Goal: Transaction & Acquisition: Purchase product/service

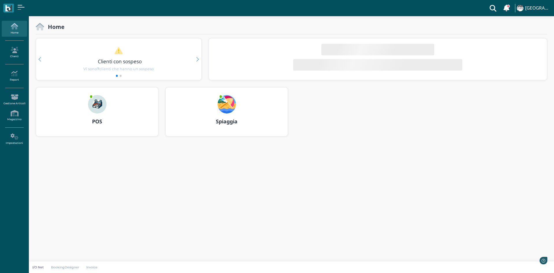
click at [80, 119] on h3 "POS" at bounding box center [97, 122] width 112 height 6
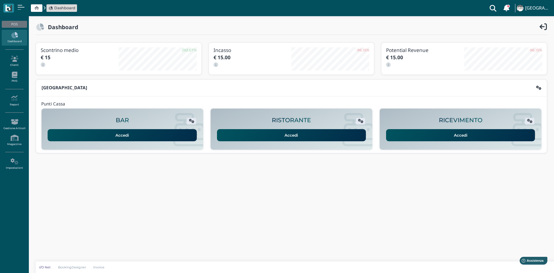
click at [453, 133] on link "Accedi" at bounding box center [460, 135] width 149 height 12
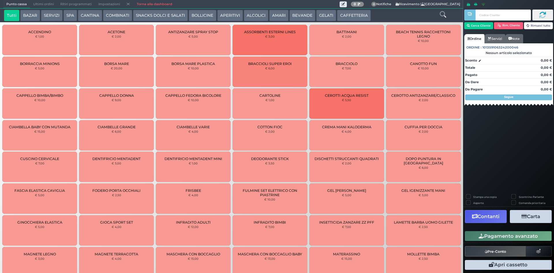
click at [306, 14] on button "BEVANDE" at bounding box center [302, 16] width 26 height 12
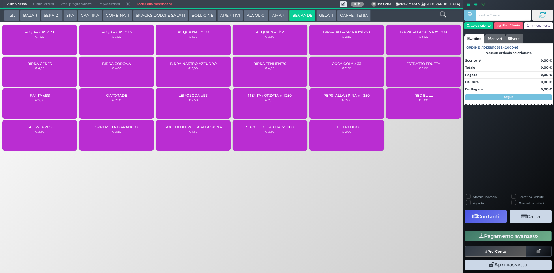
click at [181, 43] on div "ACQUA NAT cl 50 € 1,00" at bounding box center [193, 40] width 75 height 30
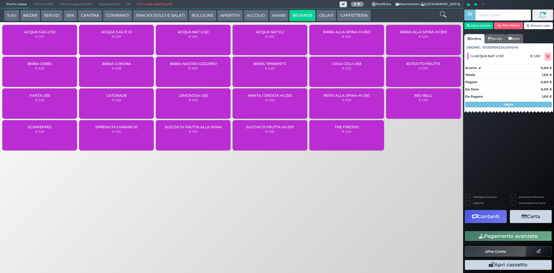
click at [491, 230] on div "Pagamento avanzato" at bounding box center [508, 235] width 91 height 13
click at [493, 232] on button "Pagamento avanzato" at bounding box center [508, 236] width 87 height 10
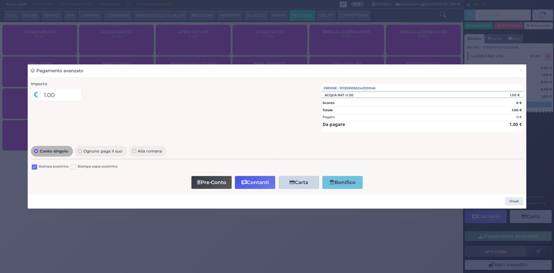
drag, startPoint x: 33, startPoint y: 167, endPoint x: 34, endPoint y: 174, distance: 6.9
click at [35, 178] on div "Pre-Conto Contanti Carta Addebito Card cliente Bonifico" at bounding box center [277, 182] width 486 height 16
click at [33, 167] on label at bounding box center [34, 166] width 5 height 5
click at [0, 0] on input "checkbox" at bounding box center [0, 0] width 0 height 0
click at [255, 188] on button "Contanti" at bounding box center [255, 182] width 40 height 13
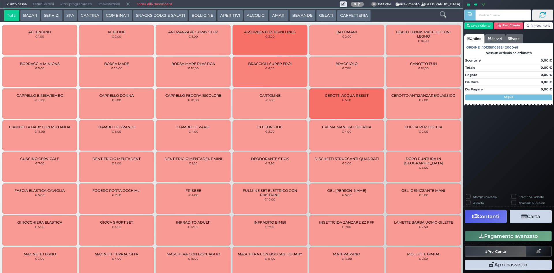
click at [39, 0] on span "Ultimi ordini" at bounding box center [43, 4] width 27 height 8
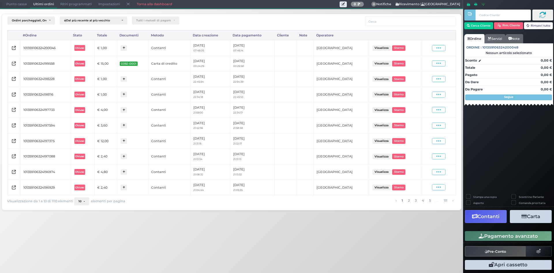
drag, startPoint x: 433, startPoint y: 49, endPoint x: 430, endPoint y: 55, distance: 6.1
click at [433, 49] on span at bounding box center [439, 48] width 14 height 6
click at [425, 61] on span "Ristampa Pre-Conto" at bounding box center [425, 65] width 24 height 10
click at [22, 5] on span "Punto cassa" at bounding box center [16, 4] width 27 height 8
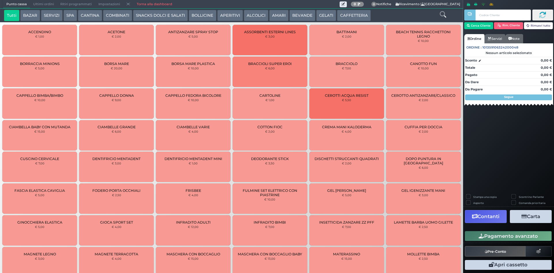
click at [351, 14] on button "CAFFETTERIA" at bounding box center [353, 16] width 33 height 12
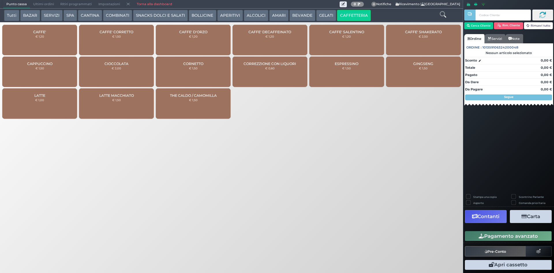
click at [40, 41] on div "CAFFE' € 1,20" at bounding box center [39, 40] width 75 height 30
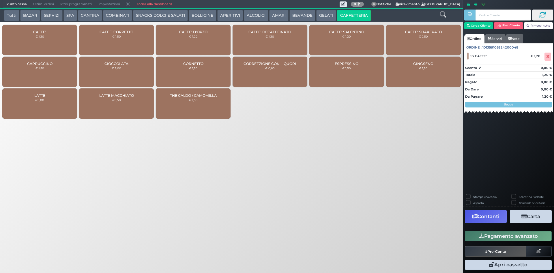
click at [502, 237] on button "Pagamento avanzato" at bounding box center [508, 236] width 87 height 10
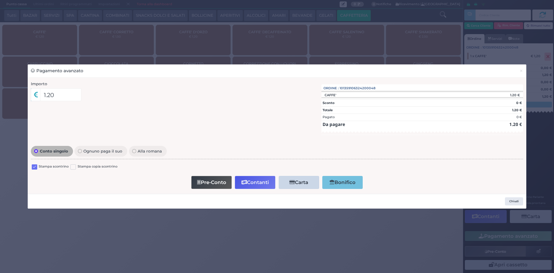
click at [36, 168] on label at bounding box center [34, 166] width 5 height 5
click at [0, 0] on input "checkbox" at bounding box center [0, 0] width 0 height 0
click at [252, 184] on button "Contanti" at bounding box center [255, 182] width 40 height 13
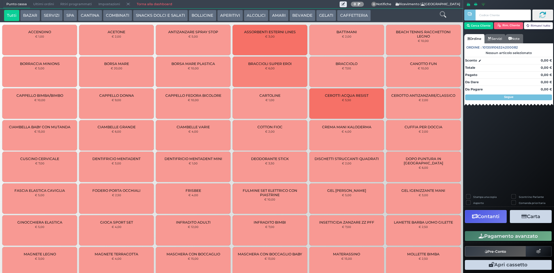
click at [46, 3] on span "Ultimi ordini" at bounding box center [43, 4] width 27 height 8
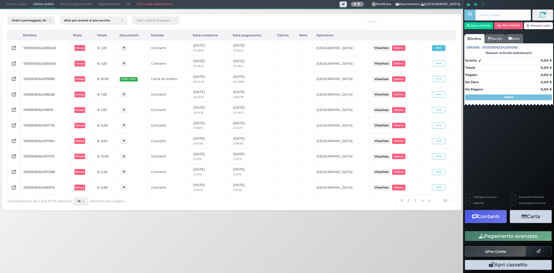
click at [438, 48] on icon at bounding box center [438, 47] width 5 height 5
click at [430, 67] on span "Ristampa Pre-Conto" at bounding box center [425, 65] width 24 height 10
click at [4, 2] on span "Punto cassa" at bounding box center [16, 4] width 27 height 8
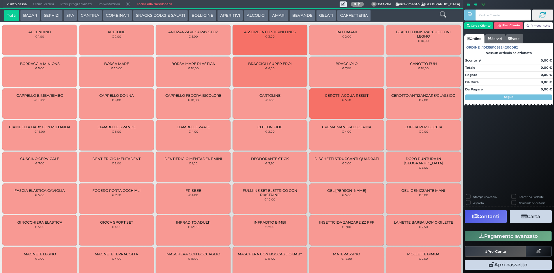
drag, startPoint x: 344, startPoint y: 17, endPoint x: 286, endPoint y: 23, distance: 58.0
click at [342, 18] on button "CAFFETTERIA" at bounding box center [353, 16] width 33 height 12
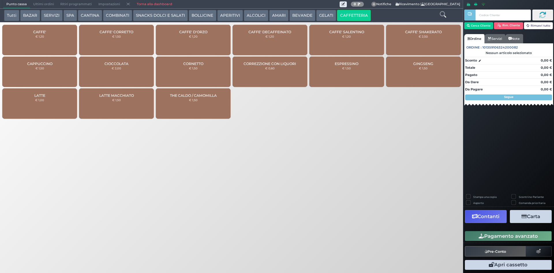
click at [42, 30] on span "CAFFE'" at bounding box center [39, 32] width 13 height 4
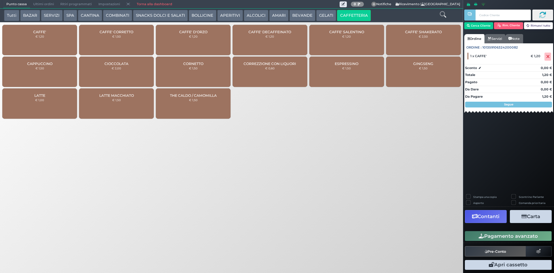
click at [495, 236] on button "Pagamento avanzato" at bounding box center [508, 236] width 87 height 10
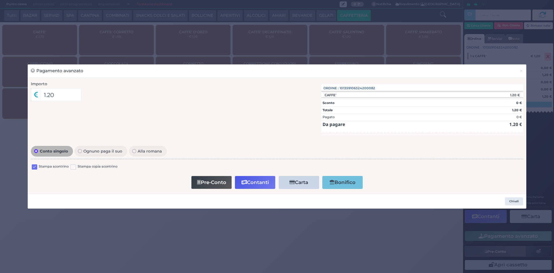
drag, startPoint x: 35, startPoint y: 166, endPoint x: 160, endPoint y: 183, distance: 125.5
click at [35, 166] on label at bounding box center [34, 166] width 5 height 5
click at [0, 0] on input "checkbox" at bounding box center [0, 0] width 0 height 0
click at [240, 181] on button "Contanti" at bounding box center [255, 182] width 40 height 13
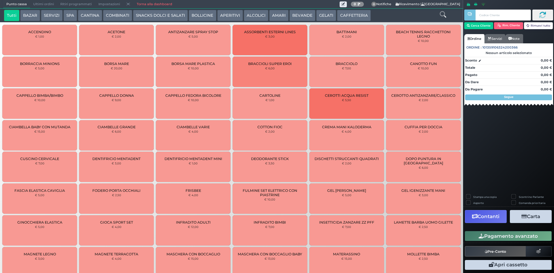
click at [5, 2] on span "Punto cassa" at bounding box center [16, 4] width 27 height 8
click at [40, 4] on span "Ultimi ordini" at bounding box center [43, 4] width 27 height 8
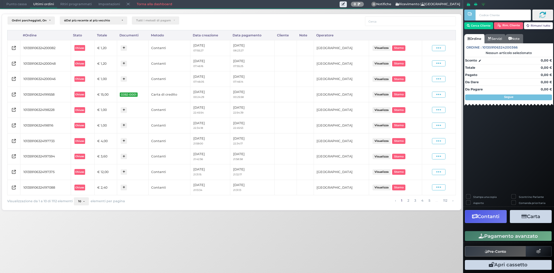
drag, startPoint x: 444, startPoint y: 48, endPoint x: 428, endPoint y: 55, distance: 16.7
click at [443, 48] on span at bounding box center [439, 48] width 14 height 6
click at [421, 63] on span "Ristampa Pre-Conto" at bounding box center [425, 65] width 24 height 10
click at [15, 6] on span "Punto cassa" at bounding box center [16, 4] width 27 height 8
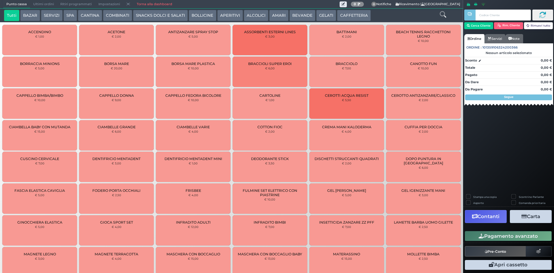
click at [354, 13] on button "CAFFETTERIA" at bounding box center [353, 16] width 33 height 12
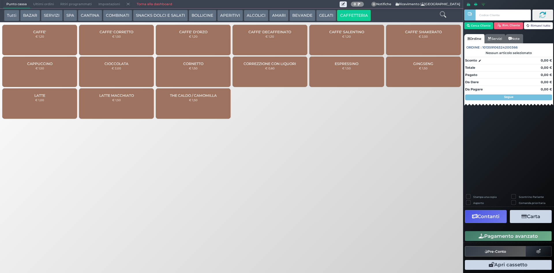
click at [53, 27] on div "CAFFE' € 1,20" at bounding box center [39, 40] width 75 height 30
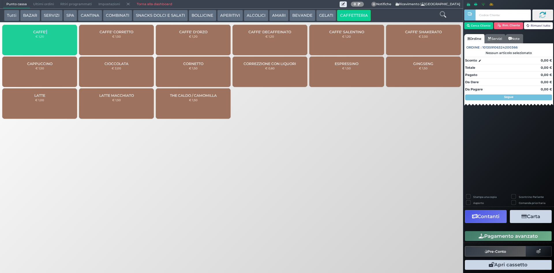
click at [53, 27] on div "CAFFE' € 1,20" at bounding box center [39, 40] width 75 height 30
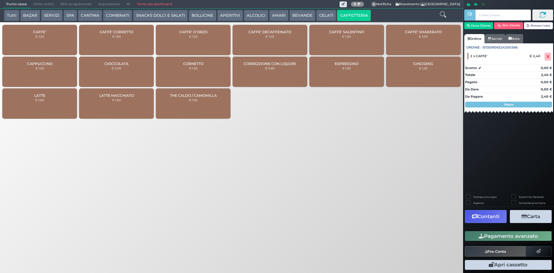
click at [346, 142] on div "Punto cassa Mappa Ultimi ordini Delivery Ritiri programmati Impostazioni Torna …" at bounding box center [277, 136] width 554 height 273
drag, startPoint x: 505, startPoint y: 236, endPoint x: 503, endPoint y: 233, distance: 3.5
click at [505, 236] on button "Pagamento avanzato" at bounding box center [508, 236] width 87 height 10
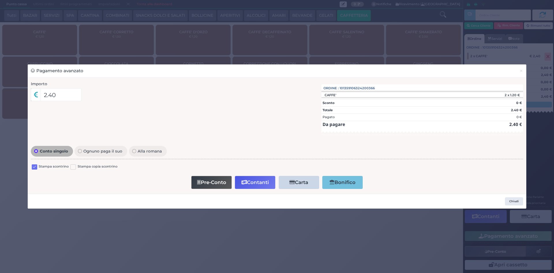
click at [37, 163] on div "Stampa scontrino Stampa copia scontrino" at bounding box center [277, 168] width 492 height 14
click at [35, 165] on label at bounding box center [34, 166] width 5 height 5
click at [0, 0] on input "checkbox" at bounding box center [0, 0] width 0 height 0
click at [255, 181] on button "Contanti" at bounding box center [255, 182] width 40 height 13
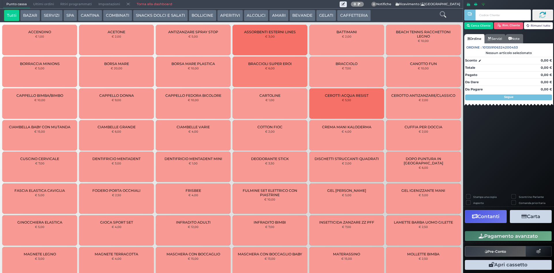
click at [37, 3] on span "Ultimi ordini" at bounding box center [43, 4] width 27 height 8
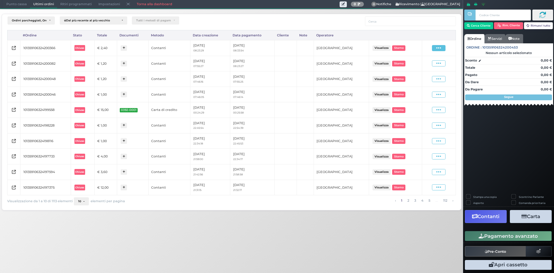
click at [440, 49] on icon at bounding box center [438, 47] width 5 height 5
click at [417, 67] on span "Ristampa Pre-Conto" at bounding box center [425, 65] width 24 height 10
drag, startPoint x: 23, startPoint y: 8, endPoint x: 26, endPoint y: 9, distance: 3.6
click at [23, 8] on span "Punto cassa" at bounding box center [16, 4] width 27 height 8
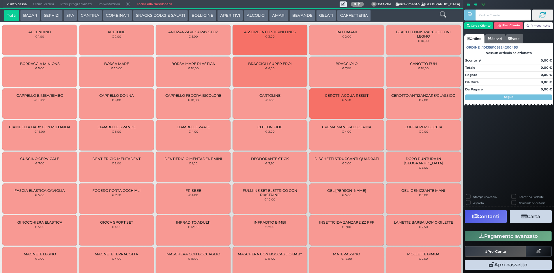
click at [306, 18] on button "BEVANDE" at bounding box center [302, 16] width 26 height 12
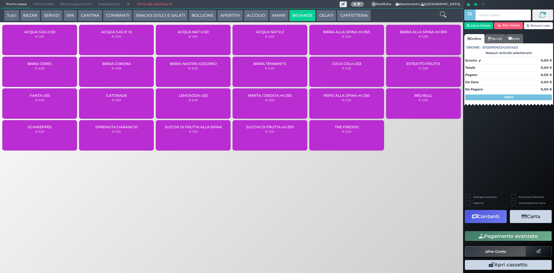
click at [44, 41] on div "ACQUA GAS cl 50 € 1,00" at bounding box center [39, 40] width 75 height 30
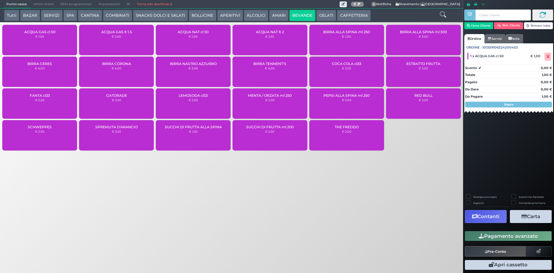
click at [495, 235] on button "Pagamento avanzato" at bounding box center [508, 236] width 87 height 10
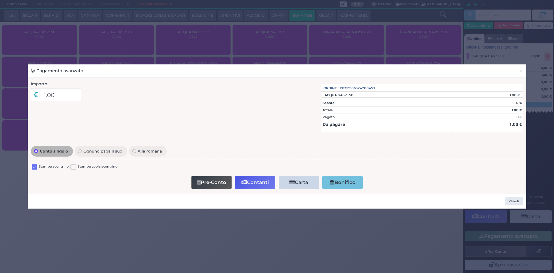
click at [36, 167] on label at bounding box center [34, 166] width 5 height 5
click at [0, 0] on input "checkbox" at bounding box center [0, 0] width 0 height 0
click at [249, 179] on button "Contanti" at bounding box center [255, 182] width 40 height 13
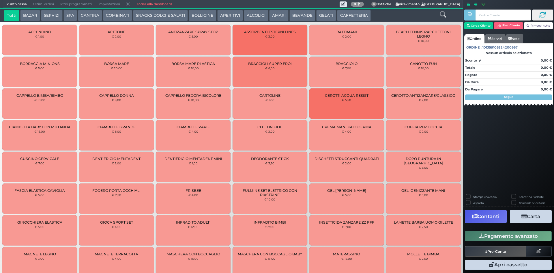
click at [37, 5] on span "Ultimi ordini" at bounding box center [43, 4] width 27 height 8
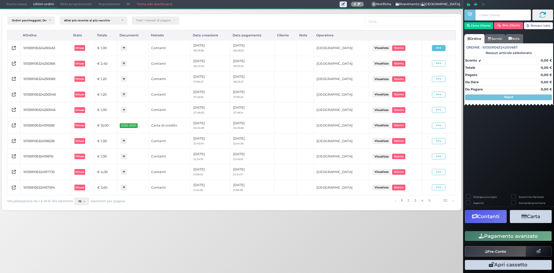
click at [442, 50] on span at bounding box center [439, 48] width 14 height 6
click at [429, 64] on span "Ristampa Pre-Conto" at bounding box center [425, 65] width 24 height 10
click at [11, 3] on span "Punto cassa" at bounding box center [16, 4] width 27 height 8
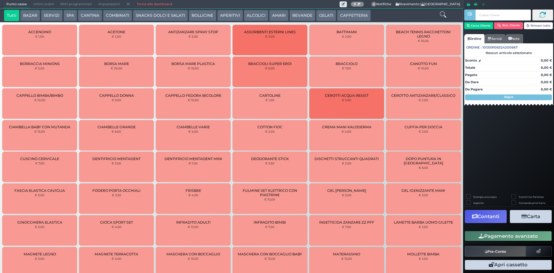
click at [296, 18] on button "BEVANDE" at bounding box center [302, 16] width 26 height 12
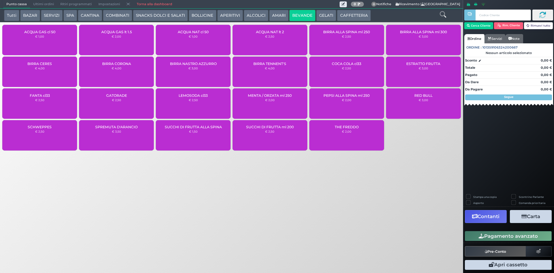
click at [286, 39] on div "ACQUA NAT lt 2 € 2,50" at bounding box center [270, 40] width 75 height 30
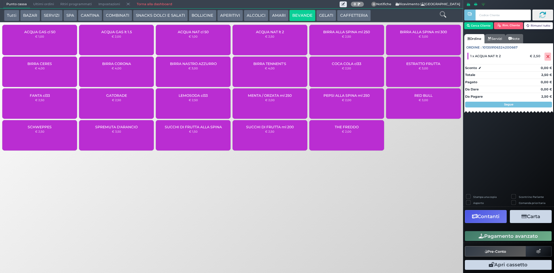
click at [515, 237] on button "Pagamento avanzato" at bounding box center [508, 236] width 87 height 10
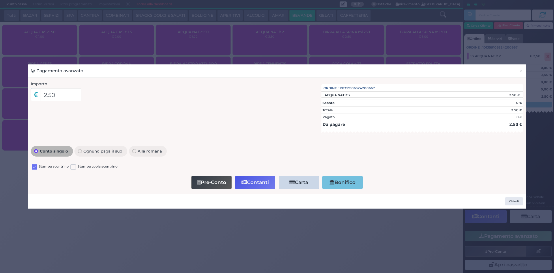
click at [38, 167] on div "Stampa scontrino" at bounding box center [50, 167] width 37 height 7
click at [35, 164] on label at bounding box center [34, 166] width 5 height 5
click at [0, 0] on input "checkbox" at bounding box center [0, 0] width 0 height 0
drag, startPoint x: 245, startPoint y: 181, endPoint x: 236, endPoint y: 177, distance: 10.2
click at [245, 181] on icon "button" at bounding box center [243, 182] width 5 height 5
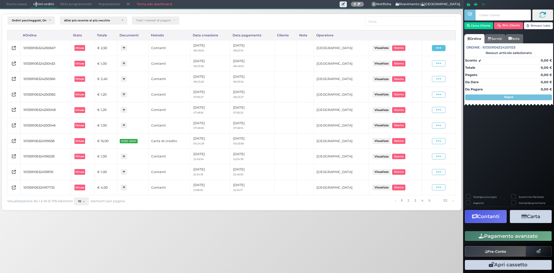
click at [437, 48] on icon at bounding box center [438, 47] width 5 height 5
click at [421, 66] on span "Ristampa Pre-Conto" at bounding box center [425, 65] width 24 height 10
drag, startPoint x: 5, startPoint y: 4, endPoint x: 3, endPoint y: 9, distance: 5.9
click at [6, 4] on span "Punto cassa" at bounding box center [16, 4] width 27 height 8
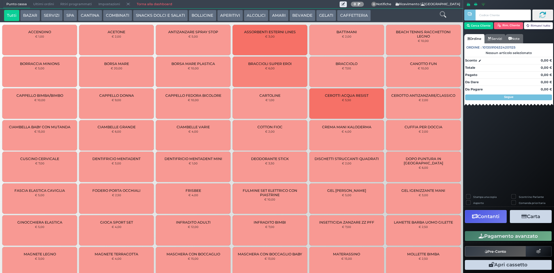
click at [312, 16] on button "BEVANDE" at bounding box center [302, 16] width 26 height 12
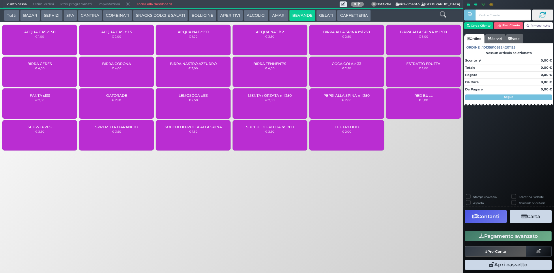
click at [303, 17] on button "BEVANDE" at bounding box center [302, 16] width 26 height 12
click at [205, 38] on div "ACQUA NAT cl 50 € 1,00" at bounding box center [193, 40] width 75 height 30
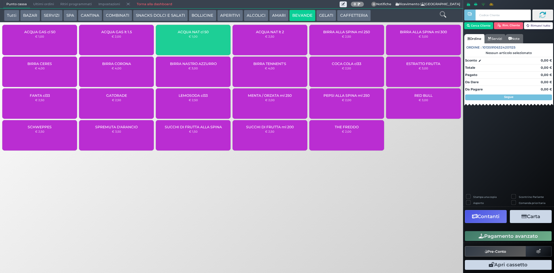
click at [205, 38] on div "ACQUA NAT cl 50 € 1,00" at bounding box center [193, 40] width 75 height 30
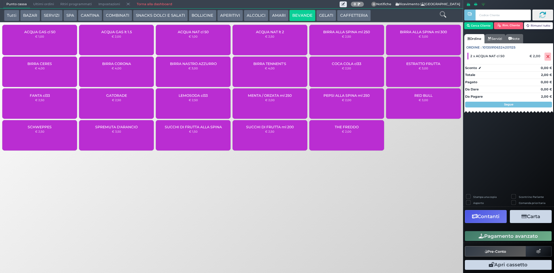
click at [484, 233] on button "Pagamento avanzato" at bounding box center [508, 236] width 87 height 10
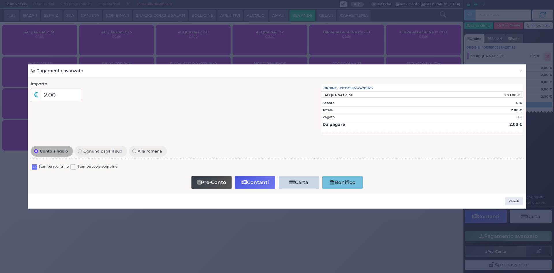
click at [35, 167] on label at bounding box center [34, 166] width 5 height 5
click at [0, 0] on input "checkbox" at bounding box center [0, 0] width 0 height 0
click at [248, 185] on button "Contanti" at bounding box center [255, 182] width 40 height 13
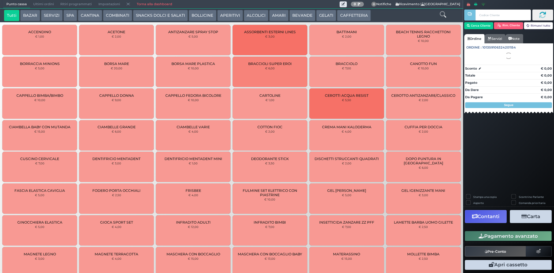
click at [46, 6] on span "Ultimi ordini" at bounding box center [43, 4] width 27 height 8
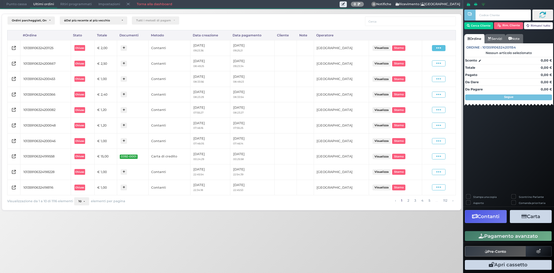
click at [439, 49] on icon at bounding box center [438, 47] width 5 height 5
click at [434, 61] on span "Ristampa Pre-Conto" at bounding box center [425, 65] width 24 height 10
